Goal: Task Accomplishment & Management: Use online tool/utility

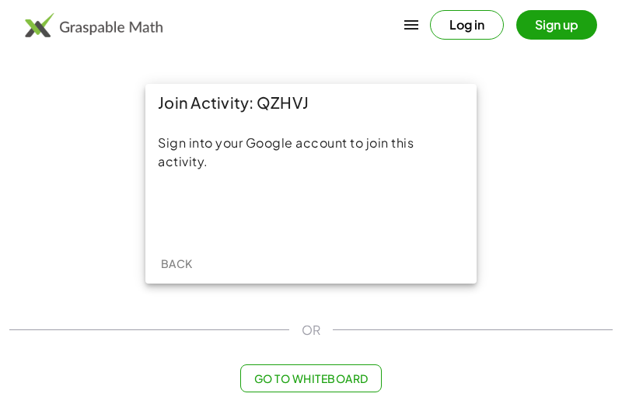
click at [374, 228] on div "Acceder con Google. Se abre en una pestaña nueva" at bounding box center [310, 211] width 197 height 34
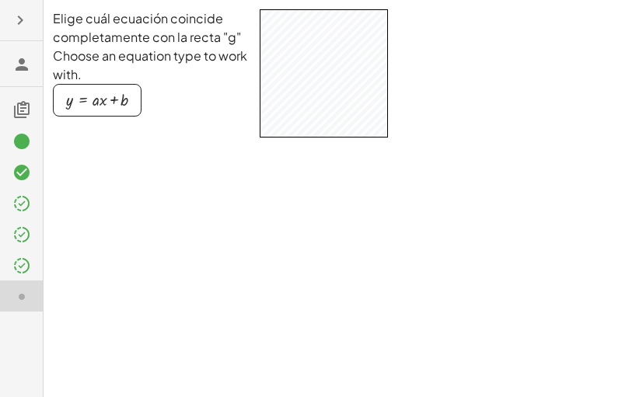
click at [115, 98] on div "button" at bounding box center [97, 100] width 62 height 17
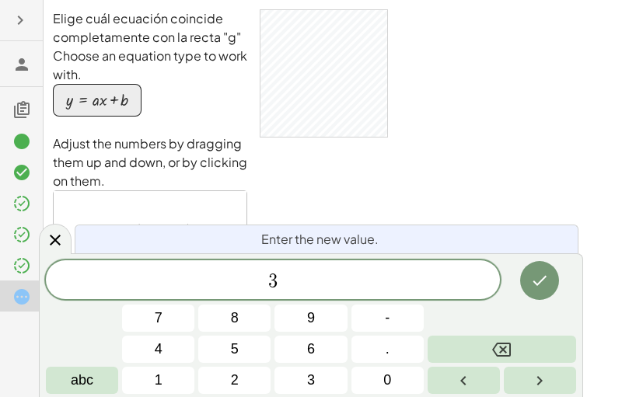
click at [137, 243] on div "Enter the new value." at bounding box center [327, 239] width 504 height 29
click at [245, 378] on button "2" at bounding box center [234, 380] width 72 height 27
click at [552, 284] on button "Done" at bounding box center [539, 280] width 39 height 39
click at [166, 361] on button "4" at bounding box center [158, 349] width 72 height 27
click at [507, 345] on icon "Backspace" at bounding box center [501, 349] width 19 height 19
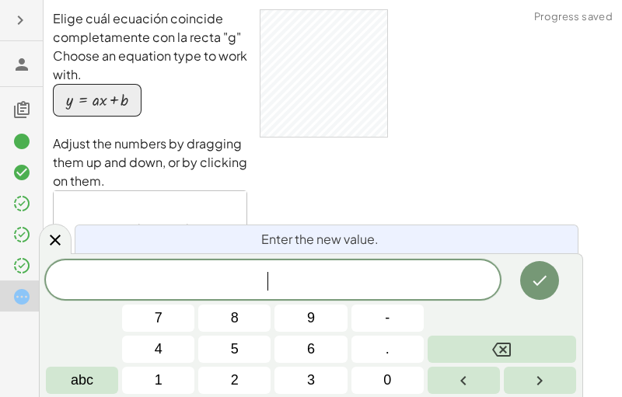
click at [180, 375] on button "1" at bounding box center [158, 380] width 72 height 27
click at [551, 267] on button "Done" at bounding box center [539, 280] width 39 height 39
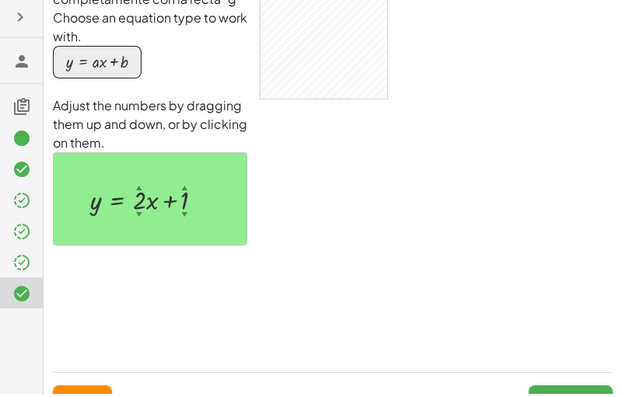
scroll to position [34, 0]
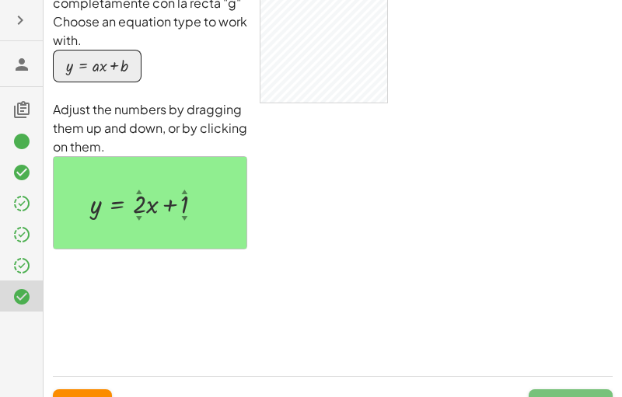
click at [575, 396] on span "Continue" at bounding box center [570, 403] width 59 height 14
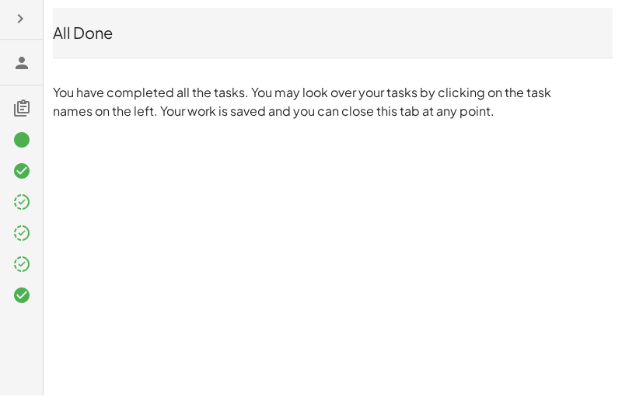
scroll to position [0, 0]
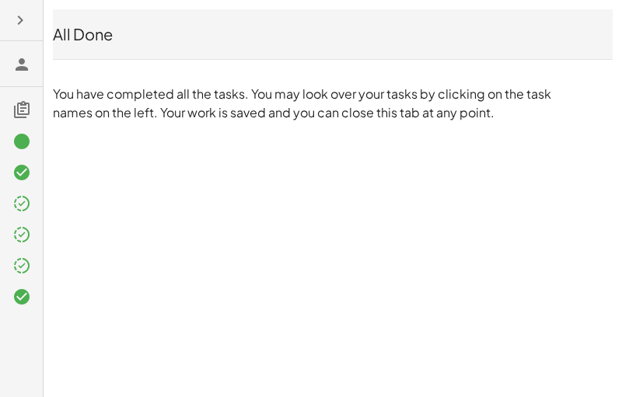
click at [619, 253] on div "All Done You have completed all the tasks. You may look over your tasks by clic…" at bounding box center [311, 198] width 622 height 397
